Goal: Find specific page/section: Find specific page/section

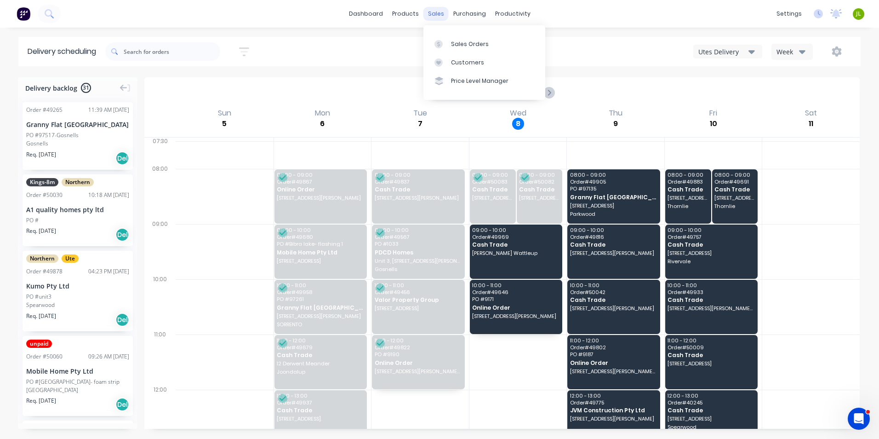
click at [440, 11] on div "sales" at bounding box center [435, 14] width 25 height 14
click at [447, 57] on link "Customers" at bounding box center [484, 62] width 122 height 18
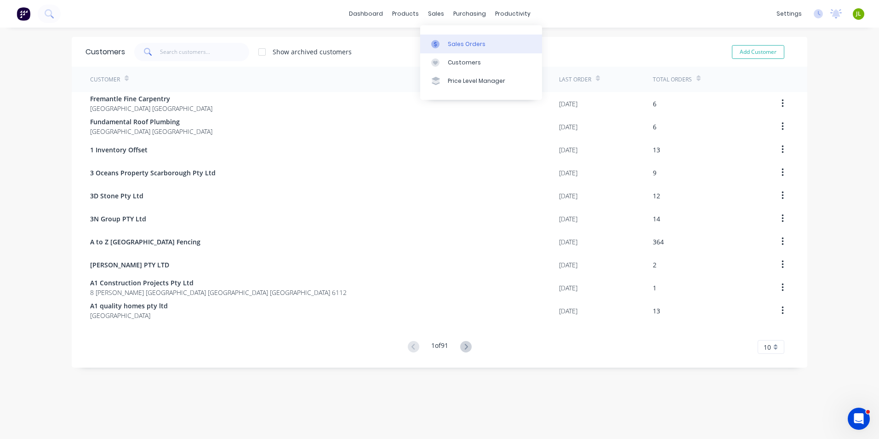
click at [438, 41] on icon at bounding box center [435, 44] width 8 height 8
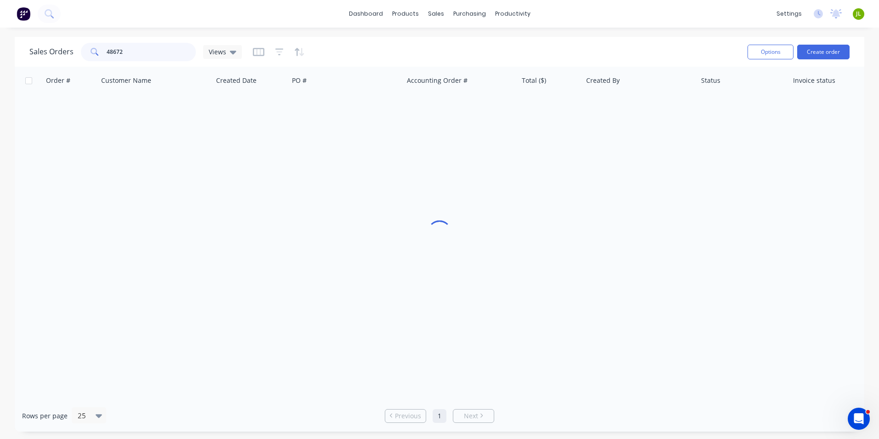
drag, startPoint x: 116, startPoint y: 52, endPoint x: 14, endPoint y: 41, distance: 102.6
click at [0, 48] on html "dashboard products sales purchasing productivity dashboard products Product Cat…" at bounding box center [439, 219] width 879 height 439
type input "vi"
click at [476, 18] on div "purchasing" at bounding box center [470, 14] width 42 height 14
click at [508, 72] on link "Delivery Scheduling" at bounding box center [548, 81] width 122 height 18
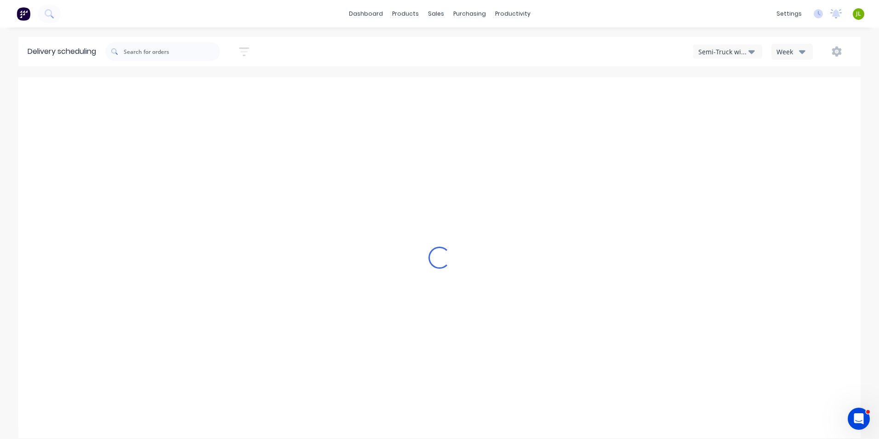
drag, startPoint x: 725, startPoint y: 47, endPoint x: 725, endPoint y: 57, distance: 9.2
click at [725, 48] on div "Semi-Truck with Hiab" at bounding box center [723, 52] width 50 height 10
click at [732, 100] on div "Steelframing Truck" at bounding box center [739, 93] width 91 height 18
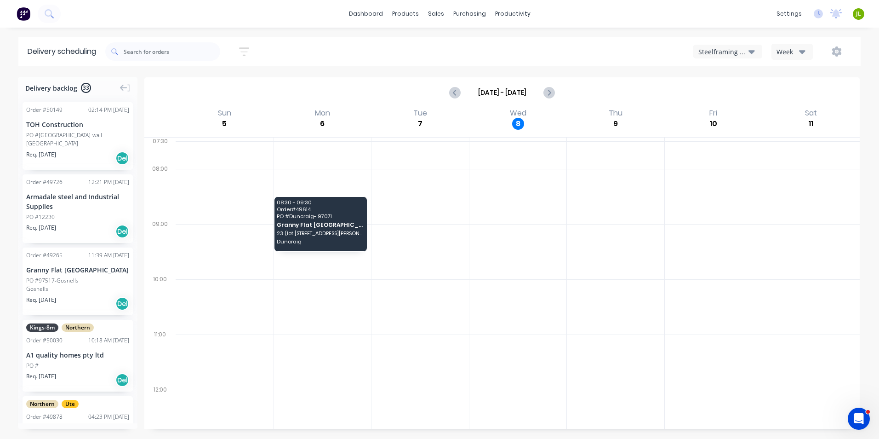
click at [729, 52] on div "Steelframing Truck" at bounding box center [723, 52] width 50 height 10
click at [719, 110] on div "Utes Delivery" at bounding box center [739, 112] width 91 height 18
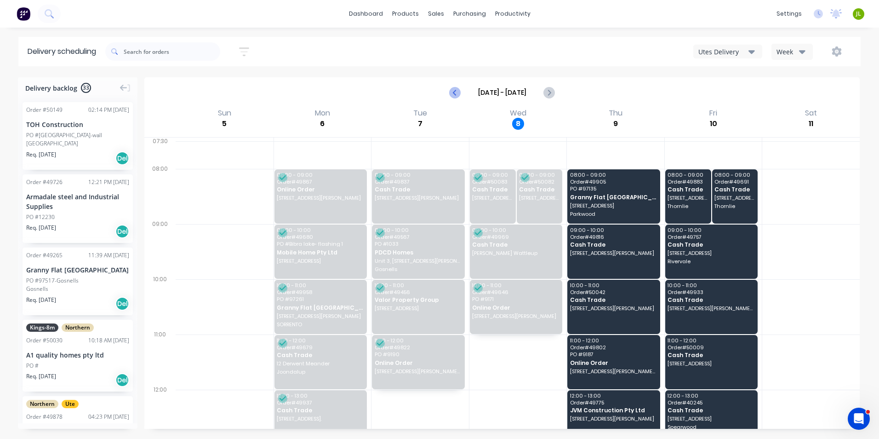
click at [451, 92] on icon "Previous page" at bounding box center [455, 92] width 11 height 11
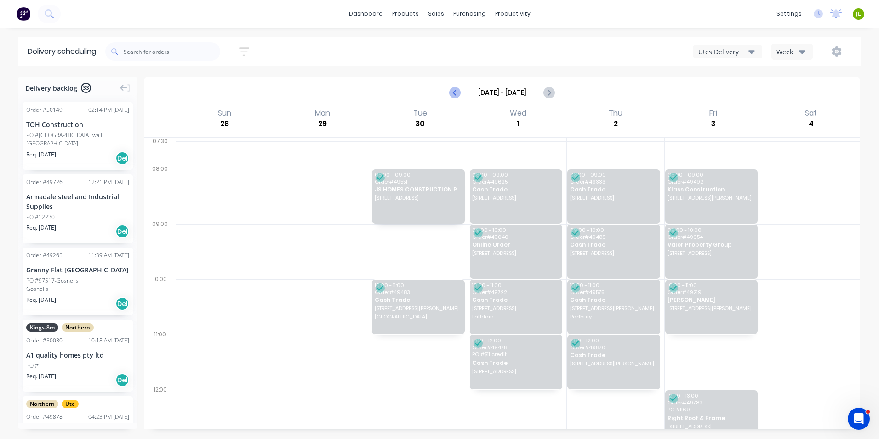
click at [451, 92] on icon "Previous page" at bounding box center [455, 92] width 11 height 11
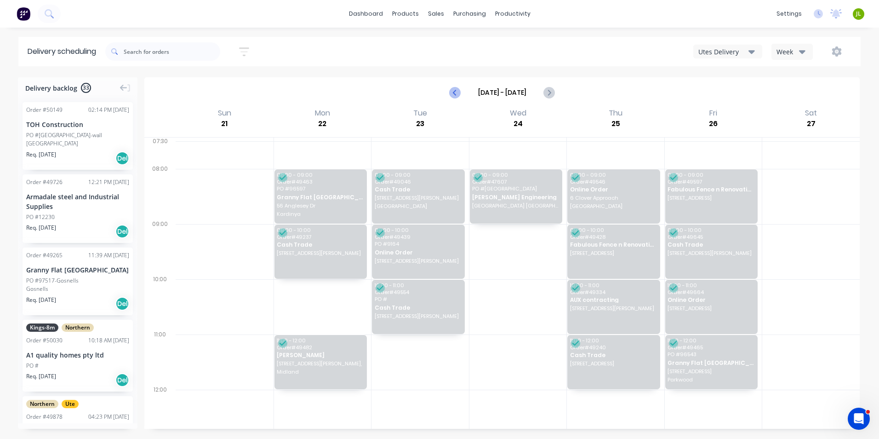
click at [451, 92] on icon "Previous page" at bounding box center [455, 92] width 11 height 11
type input "[DATE] - [DATE]"
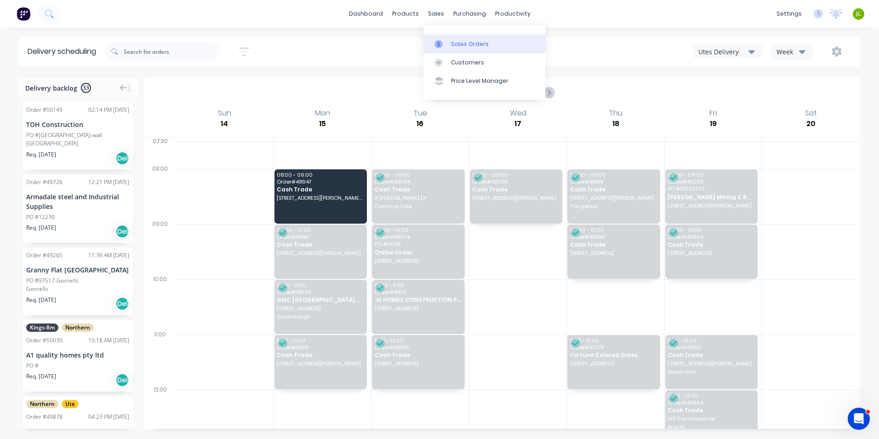
click at [435, 42] on icon at bounding box center [439, 44] width 8 height 8
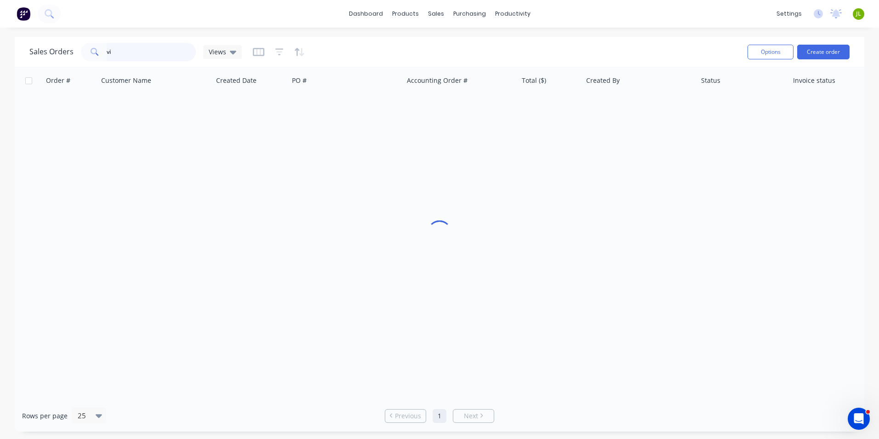
drag, startPoint x: 164, startPoint y: 53, endPoint x: 96, endPoint y: 50, distance: 68.1
click at [96, 50] on div "vi" at bounding box center [138, 52] width 115 height 18
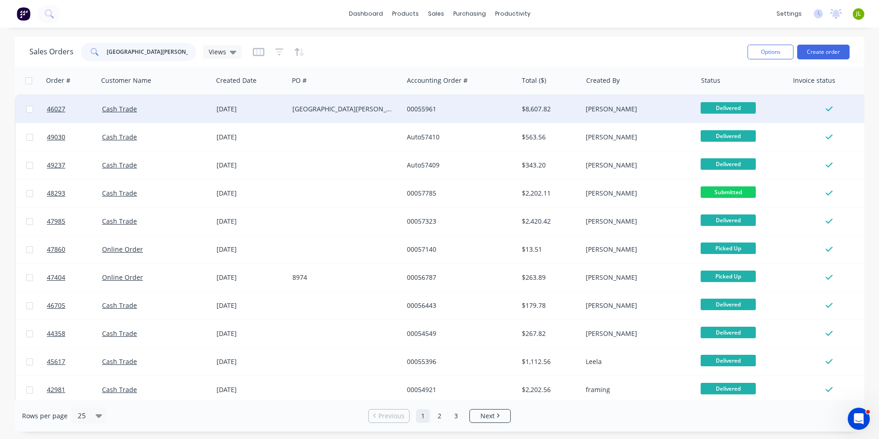
type input "[GEOGRAPHIC_DATA][PERSON_NAME]"
click at [300, 108] on div "[GEOGRAPHIC_DATA][PERSON_NAME]" at bounding box center [343, 108] width 102 height 9
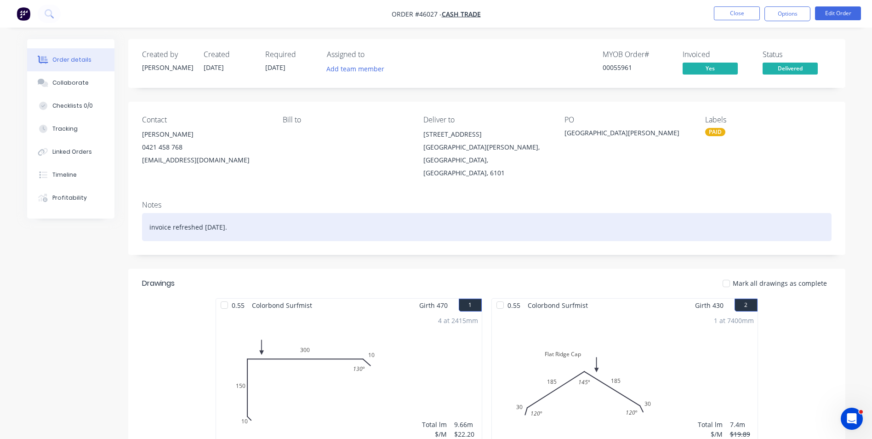
click at [592, 213] on div "invoice refreshed [DATE]." at bounding box center [487, 227] width 690 height 28
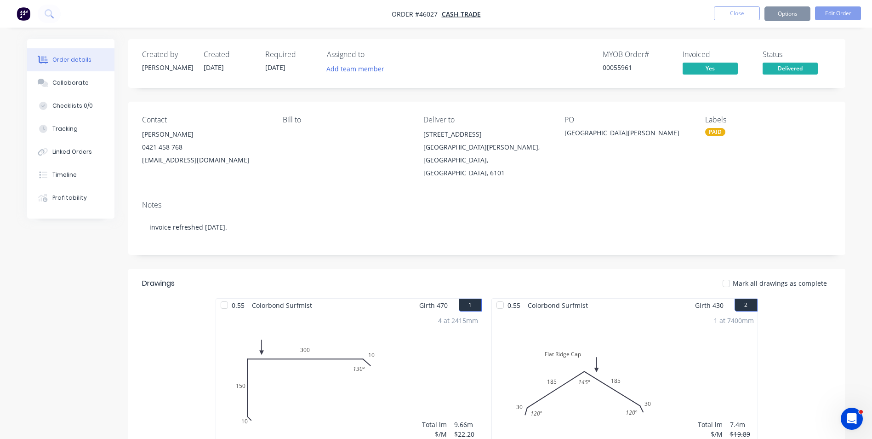
click at [613, 172] on div "Contact [PERSON_NAME] [PHONE_NUMBER] [EMAIL_ADDRESS][DOMAIN_NAME] Bill to Deliv…" at bounding box center [486, 148] width 717 height 92
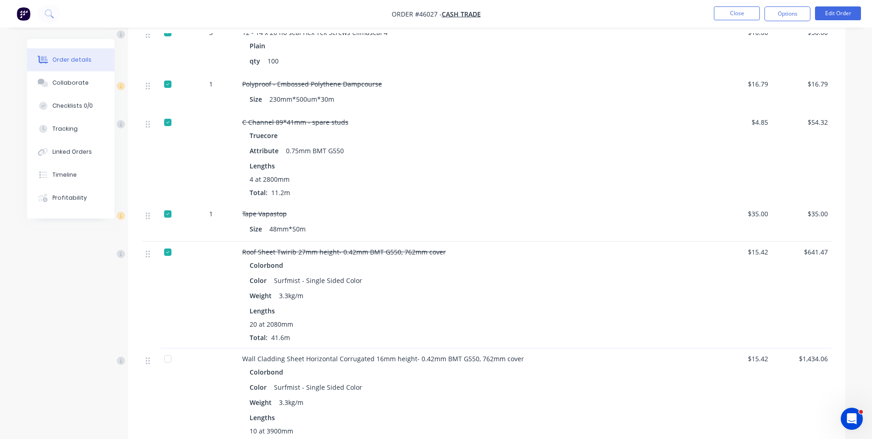
scroll to position [874, 0]
